Goal: Find contact information: Find contact information

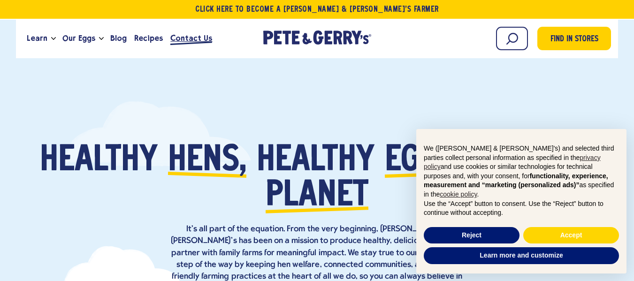
click at [190, 39] on span "Contact Us" at bounding box center [191, 38] width 42 height 12
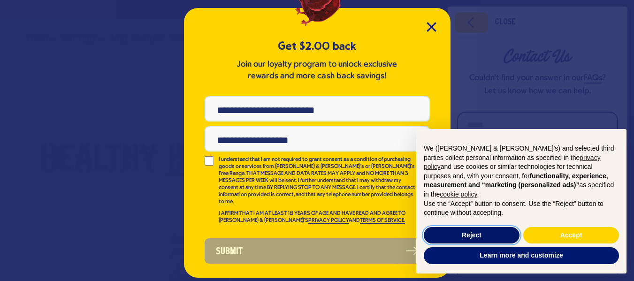
click at [489, 235] on button "Reject" at bounding box center [472, 235] width 96 height 17
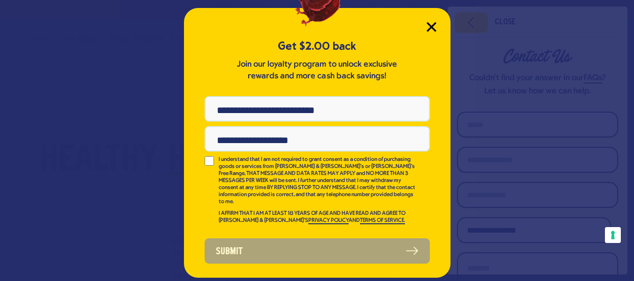
click at [427, 28] on icon "Close Modal" at bounding box center [431, 27] width 10 height 10
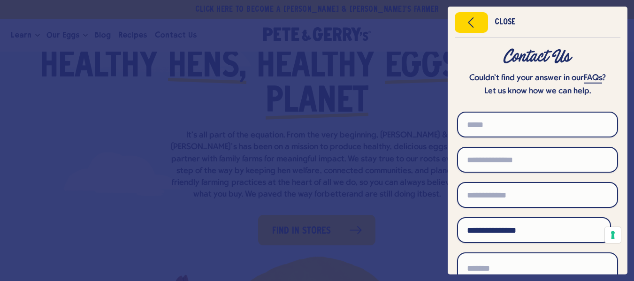
scroll to position [235, 0]
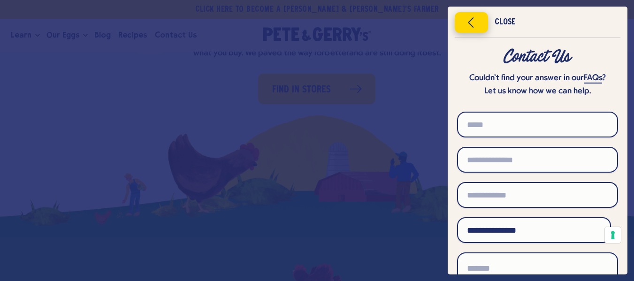
click at [465, 26] on icon "Close menu" at bounding box center [471, 22] width 24 height 14
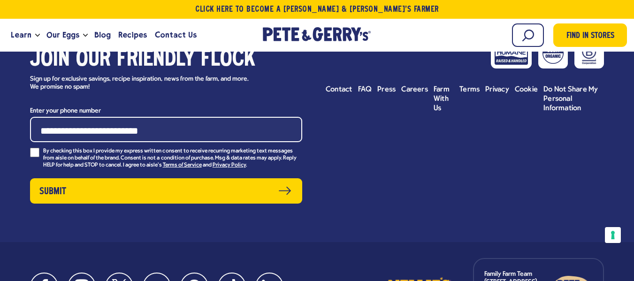
scroll to position [4286, 0]
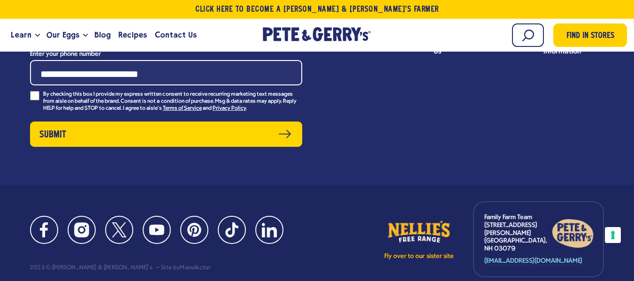
click at [528, 233] on p "Family Farm Team [STREET_ADDRESS][PERSON_NAME]" at bounding box center [518, 233] width 68 height 39
click at [528, 236] on p "Family Farm Team [STREET_ADDRESS][PERSON_NAME]" at bounding box center [518, 233] width 68 height 39
